Goal: Information Seeking & Learning: Understand process/instructions

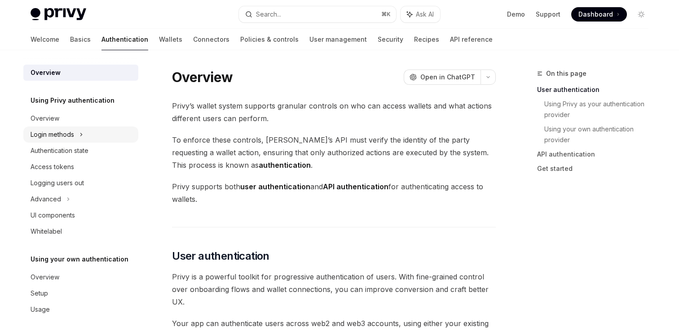
click at [60, 137] on div "Login methods" at bounding box center [53, 134] width 44 height 11
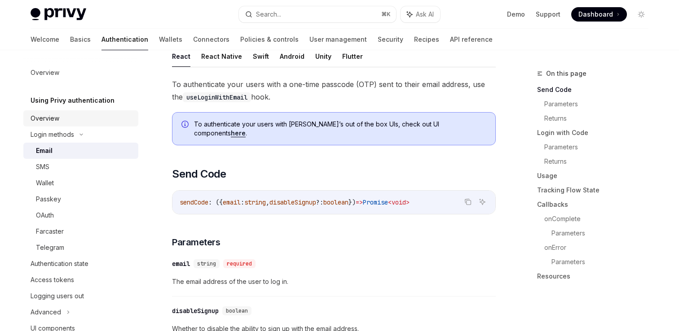
scroll to position [127, 0]
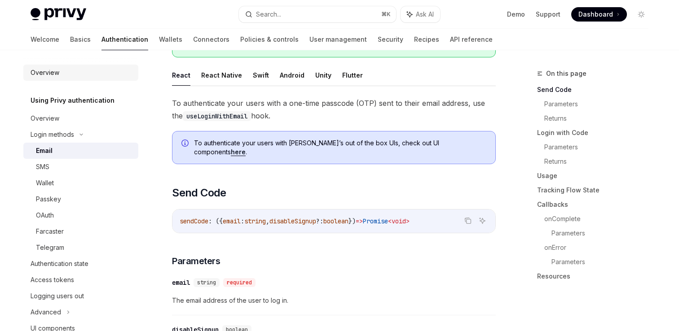
click at [49, 71] on div "Overview" at bounding box center [45, 72] width 29 height 11
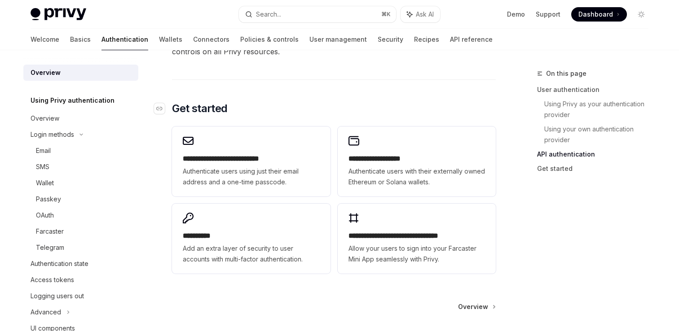
scroll to position [739, 0]
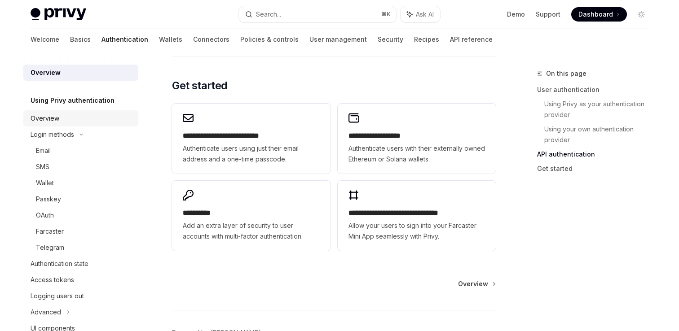
click at [49, 117] on div "Overview" at bounding box center [45, 118] width 29 height 11
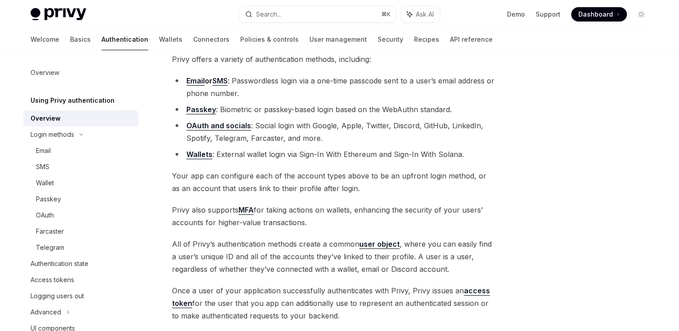
scroll to position [79, 0]
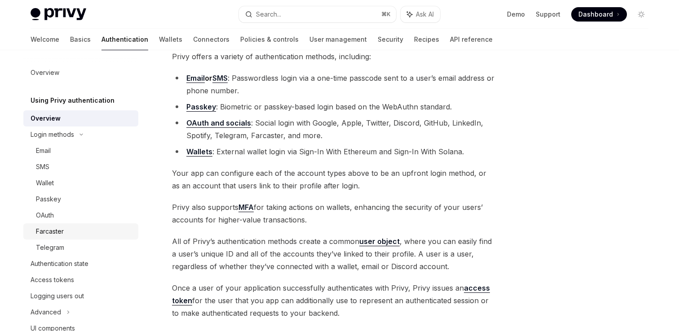
click at [73, 232] on div "Farcaster" at bounding box center [84, 231] width 97 height 11
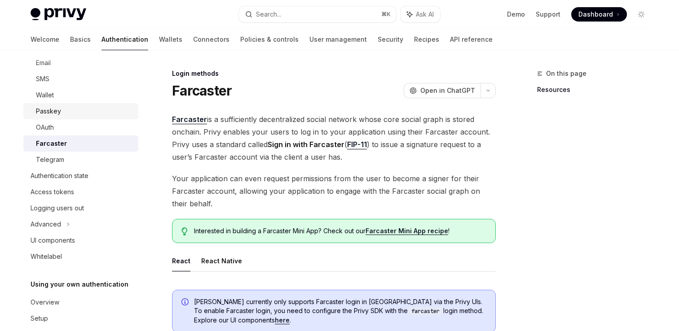
scroll to position [91, 0]
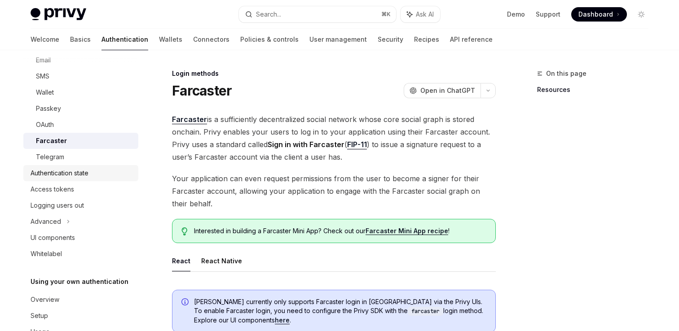
click at [66, 175] on div "Authentication state" at bounding box center [60, 173] width 58 height 11
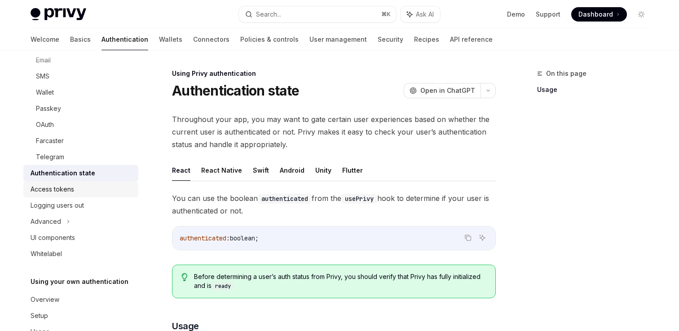
click at [63, 187] on div "Access tokens" at bounding box center [53, 189] width 44 height 11
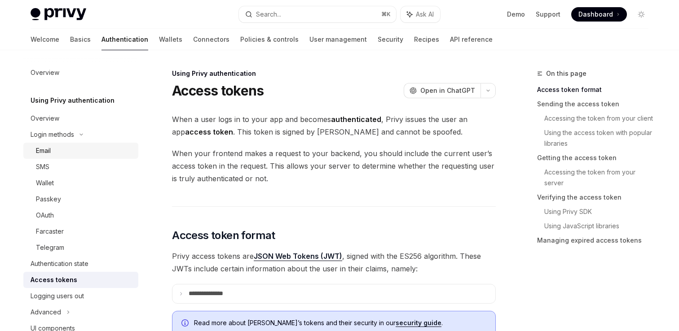
click at [53, 146] on div "Email" at bounding box center [84, 151] width 97 height 11
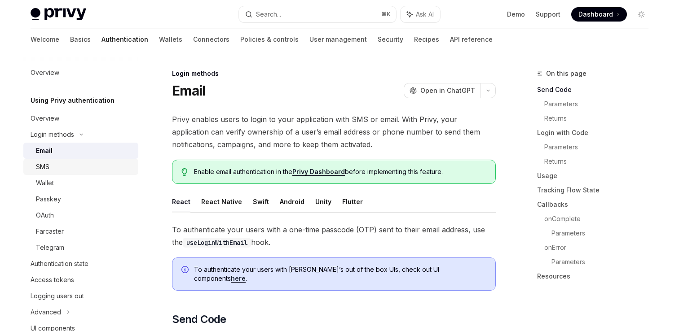
click at [45, 168] on div "SMS" at bounding box center [42, 167] width 13 height 11
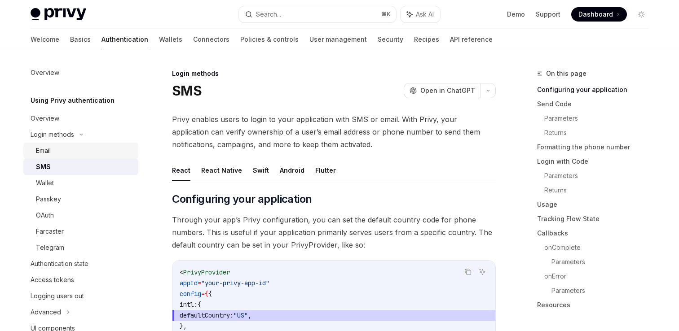
click at [81, 151] on div "Email" at bounding box center [84, 151] width 97 height 11
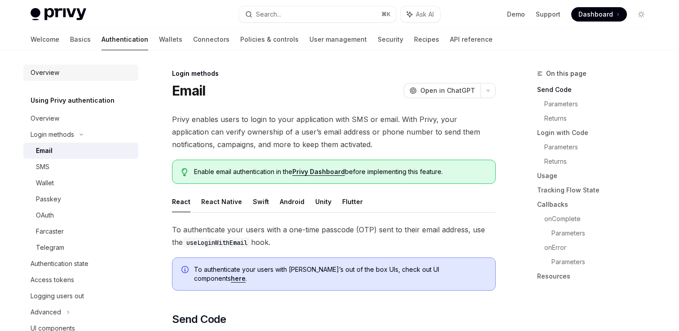
click at [55, 70] on div "Overview" at bounding box center [45, 72] width 29 height 11
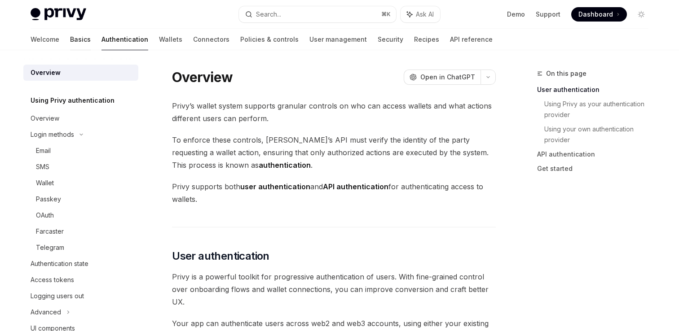
click at [70, 39] on link "Basics" at bounding box center [80, 40] width 21 height 22
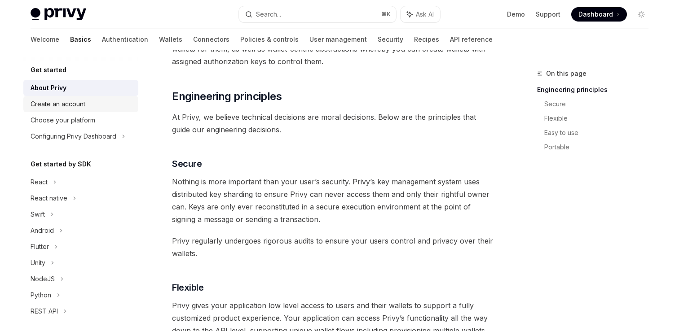
click at [70, 103] on div "Create an account" at bounding box center [58, 104] width 55 height 11
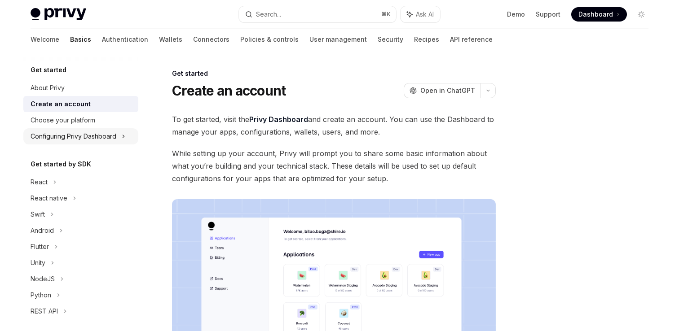
click at [106, 137] on div "Configuring Privy Dashboard" at bounding box center [74, 136] width 86 height 11
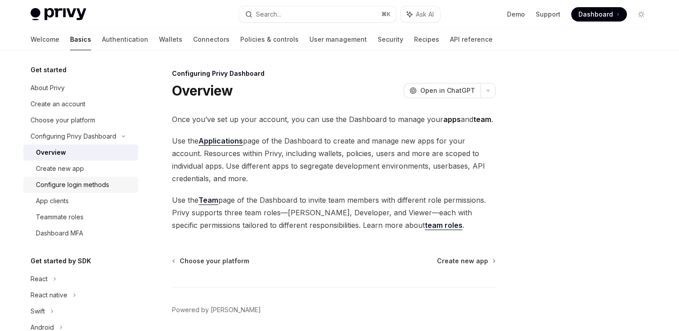
click at [85, 185] on div "Configure login methods" at bounding box center [72, 185] width 73 height 11
type textarea "*"
